Goal: Communication & Community: Answer question/provide support

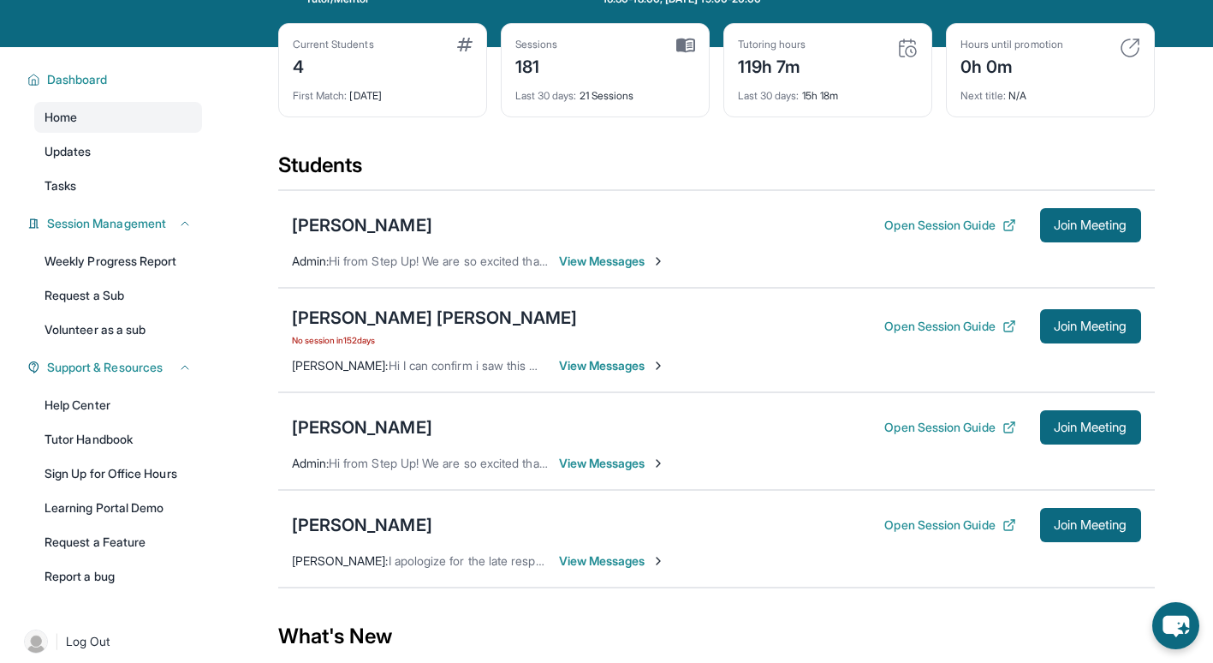
scroll to position [69, 0]
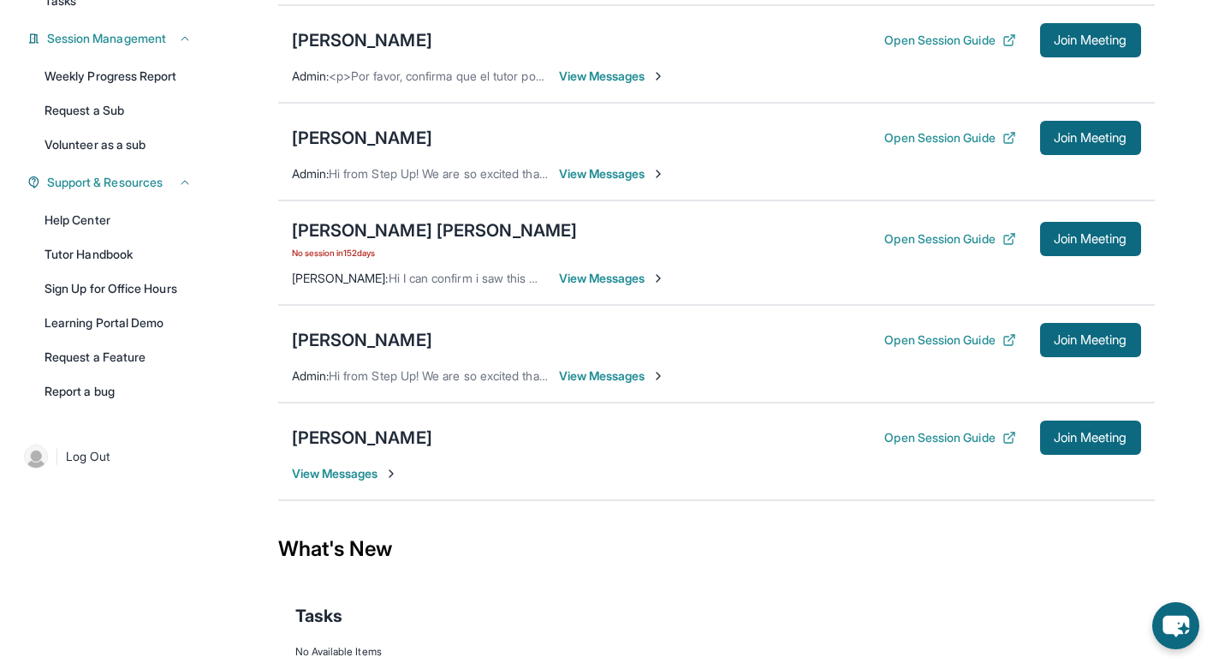
scroll to position [262, 0]
click at [616, 75] on span "View Messages" at bounding box center [612, 75] width 107 height 17
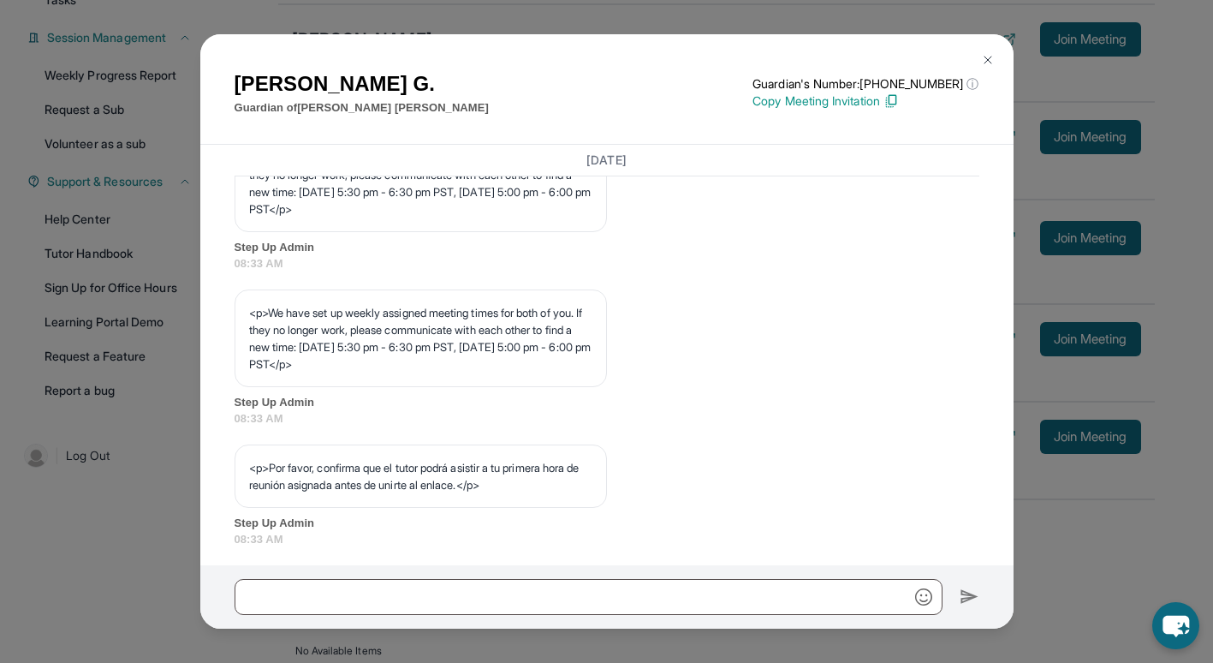
scroll to position [845, 0]
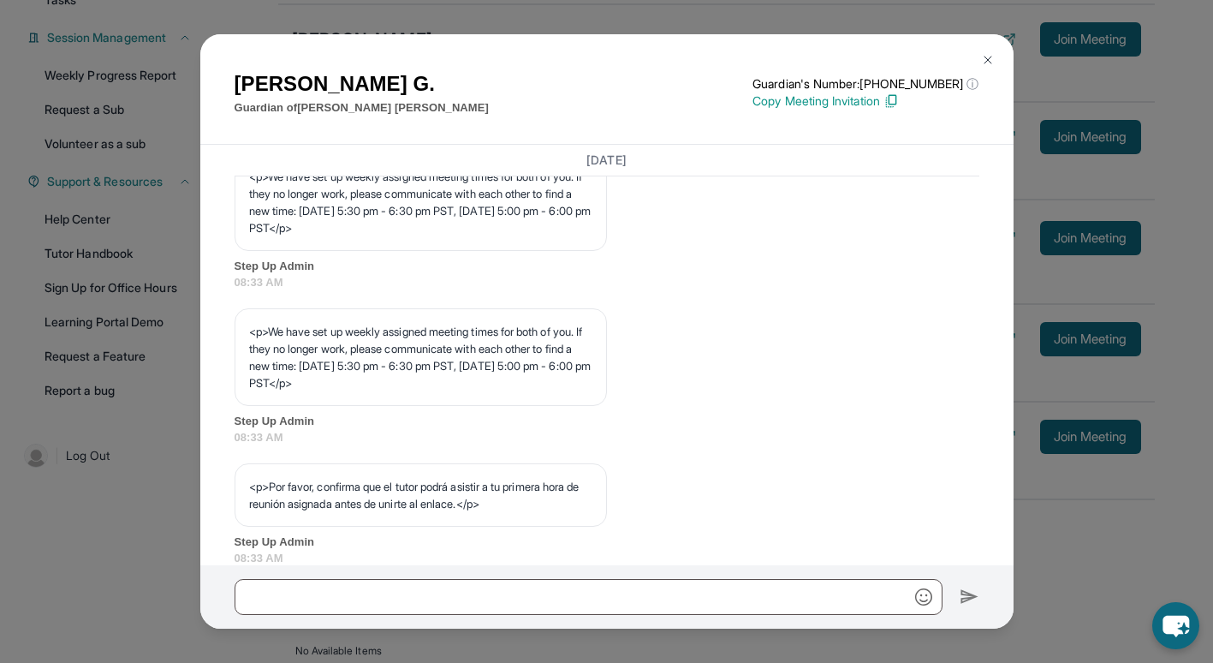
click at [991, 62] on img at bounding box center [988, 60] width 14 height 14
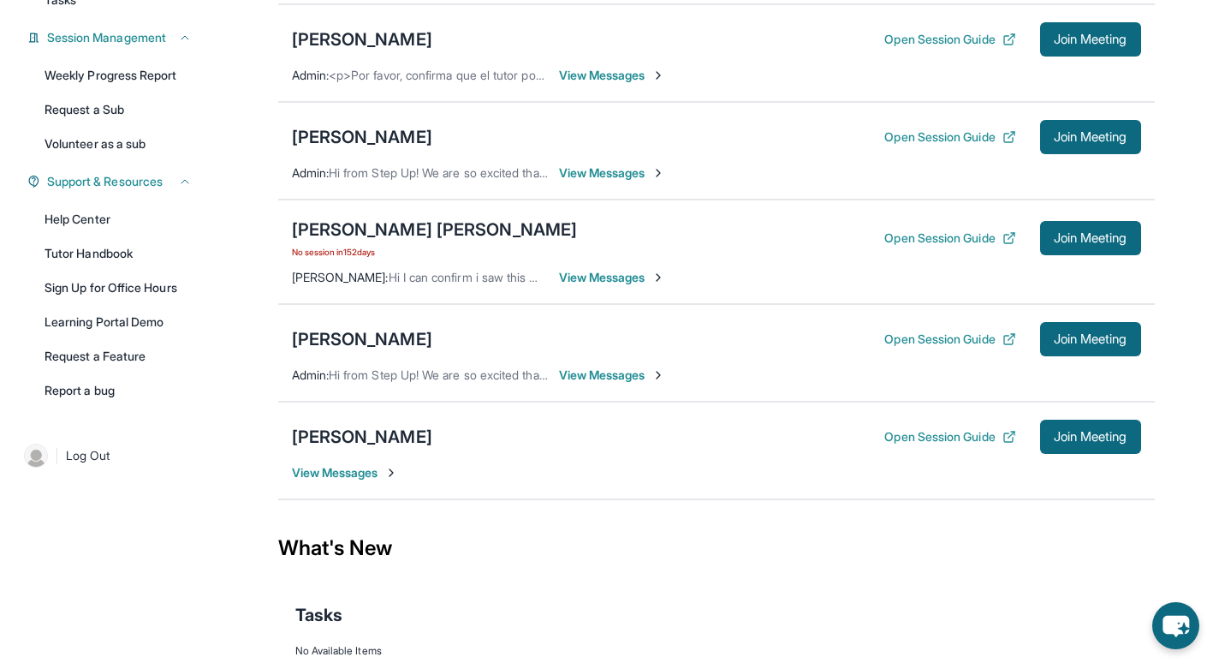
scroll to position [236, 0]
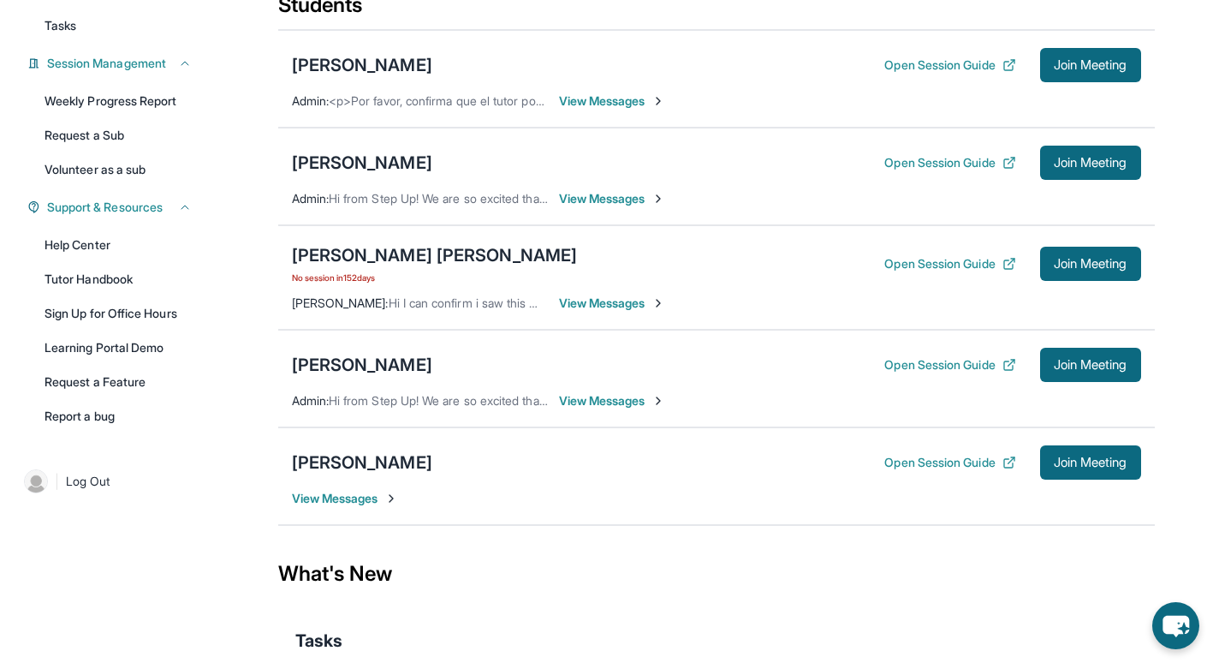
click at [646, 307] on span "View Messages" at bounding box center [612, 303] width 107 height 17
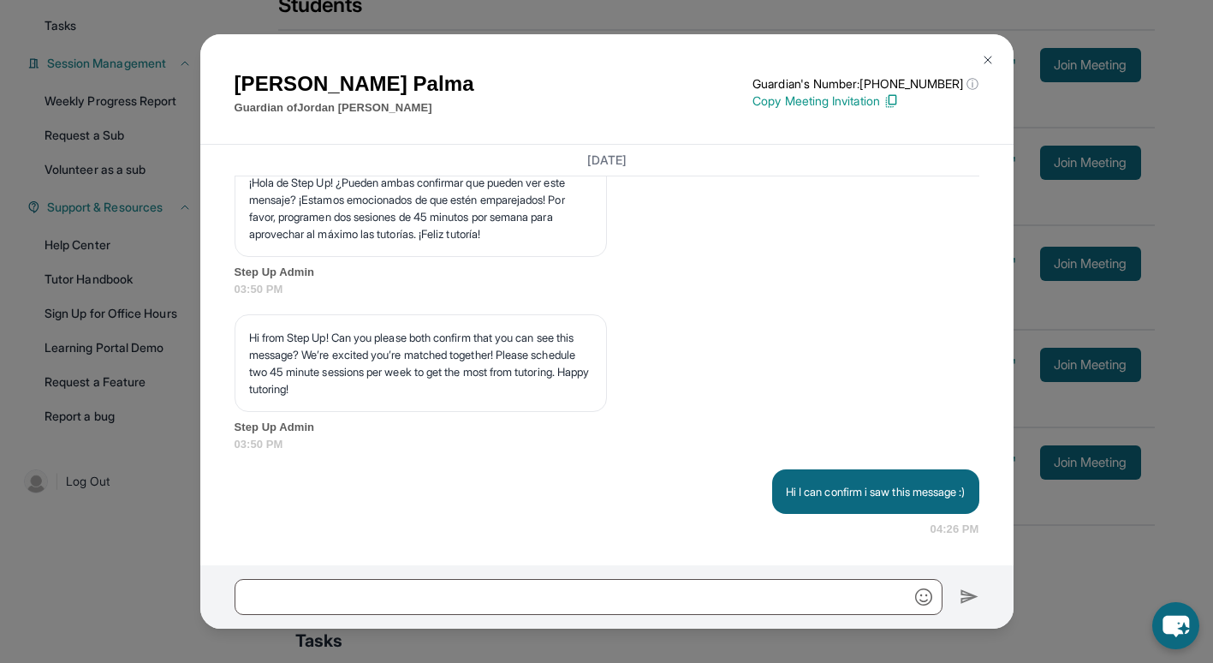
scroll to position [16984, 0]
click at [505, 356] on p "Hi from Step Up! Can you please both confirm that you can see this message? We’…" at bounding box center [420, 363] width 343 height 69
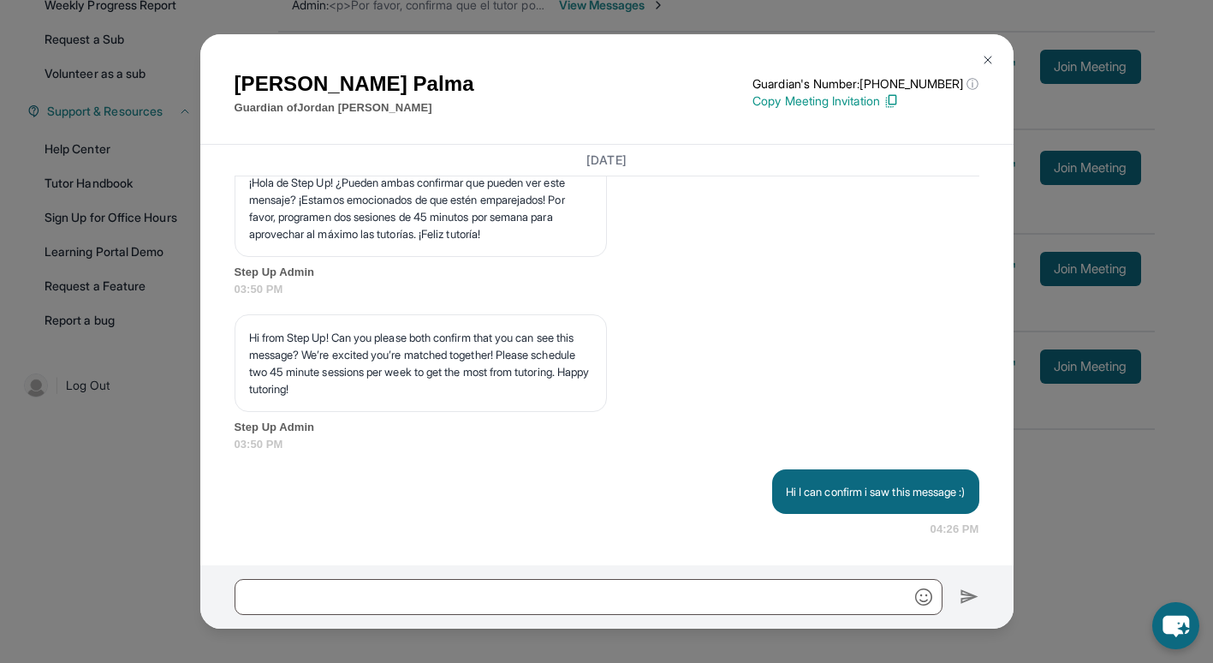
click at [983, 52] on button at bounding box center [988, 60] width 34 height 34
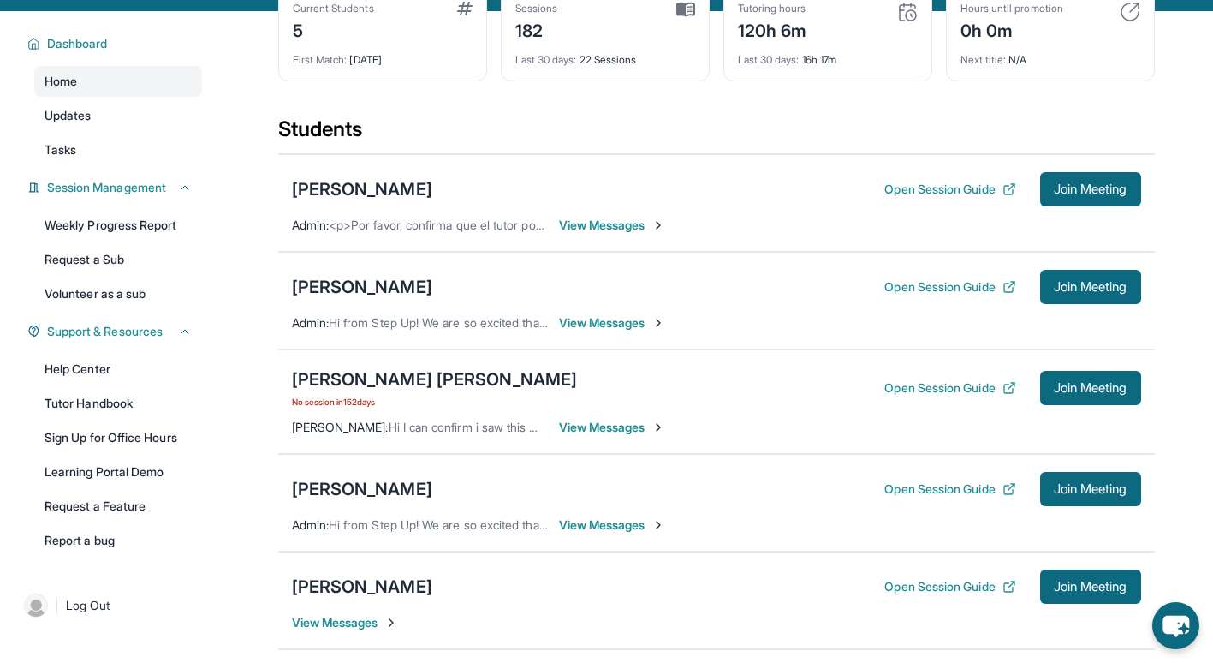
scroll to position [109, 0]
